Goal: Information Seeking & Learning: Learn about a topic

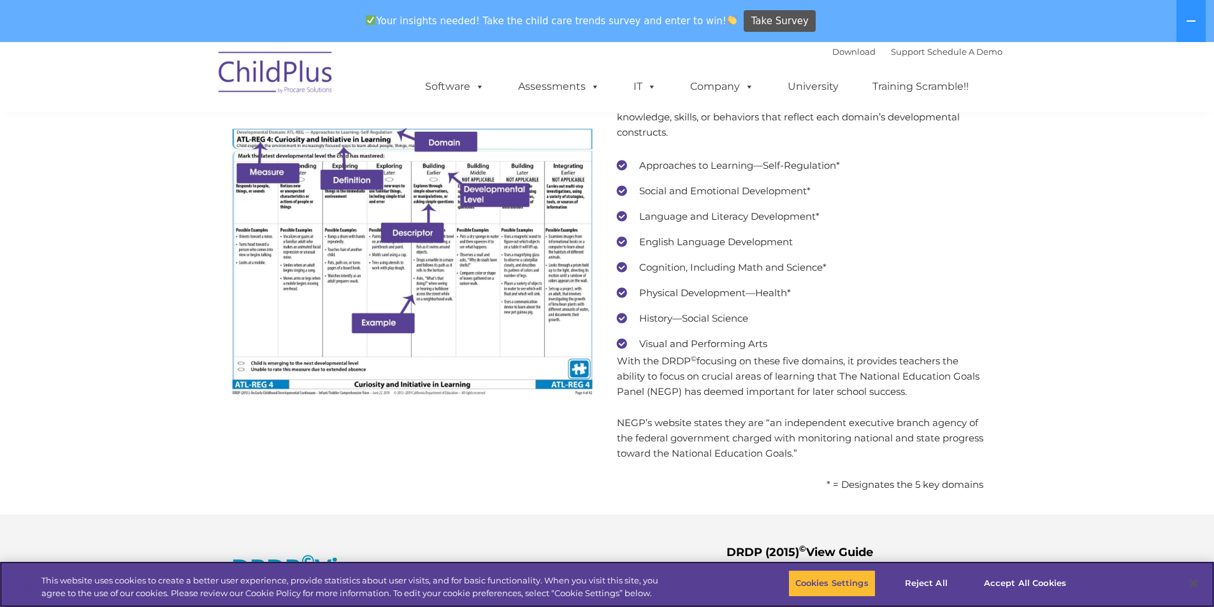
scroll to position [2469, 0]
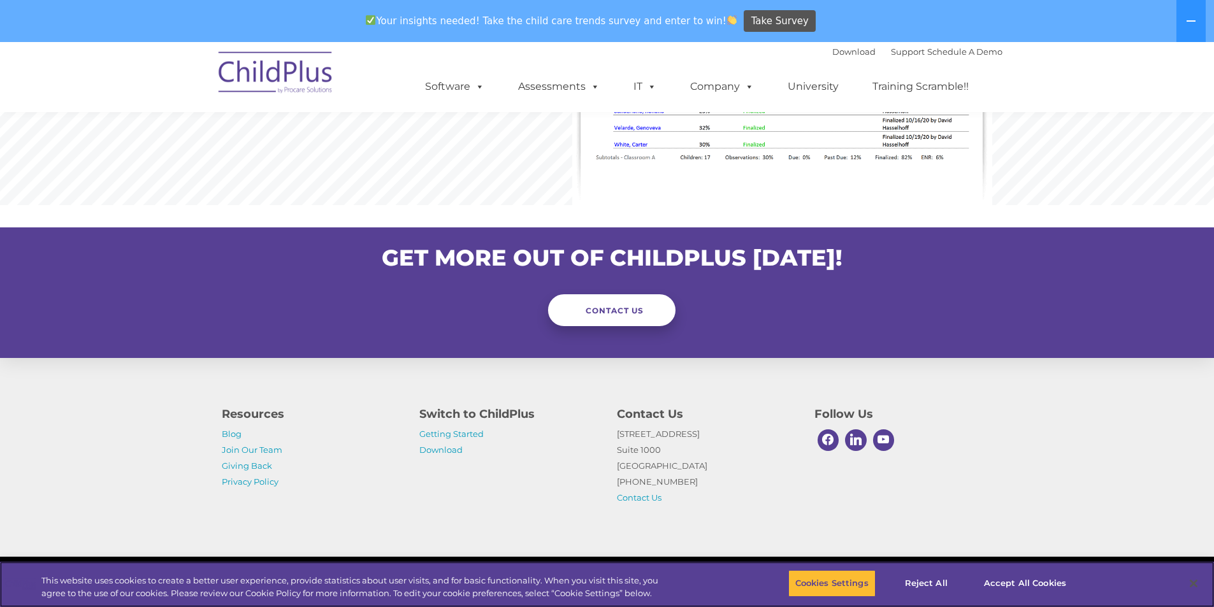
scroll to position [1253, 0]
